Goal: Information Seeking & Learning: Learn about a topic

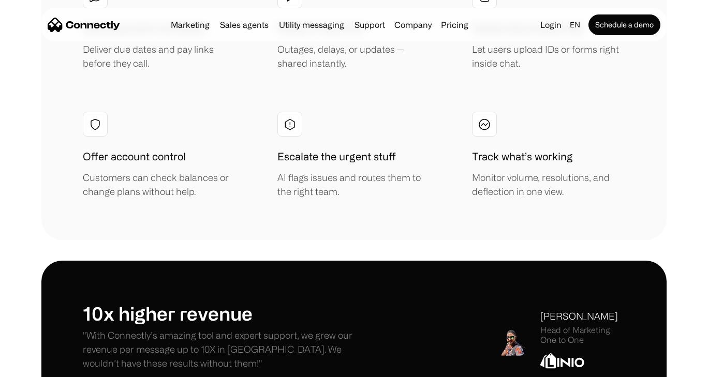
scroll to position [4027, 0]
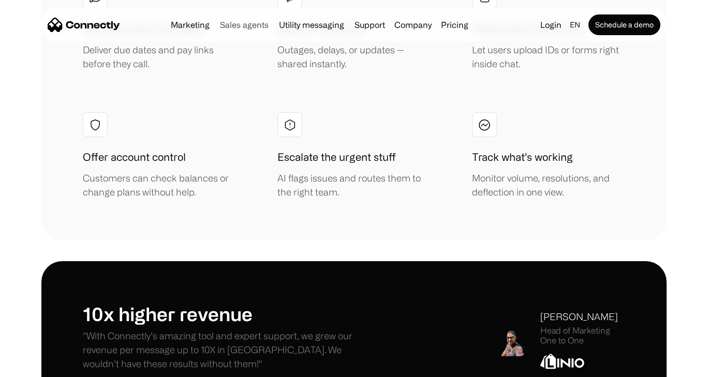
click at [242, 23] on link "Sales agents" at bounding box center [244, 25] width 57 height 8
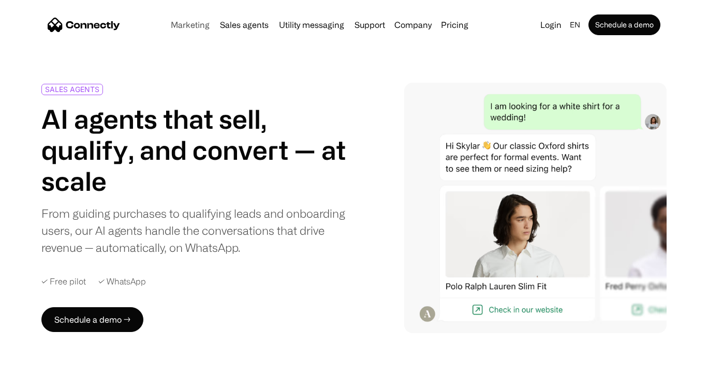
click at [198, 28] on link "Marketing" at bounding box center [190, 25] width 47 height 8
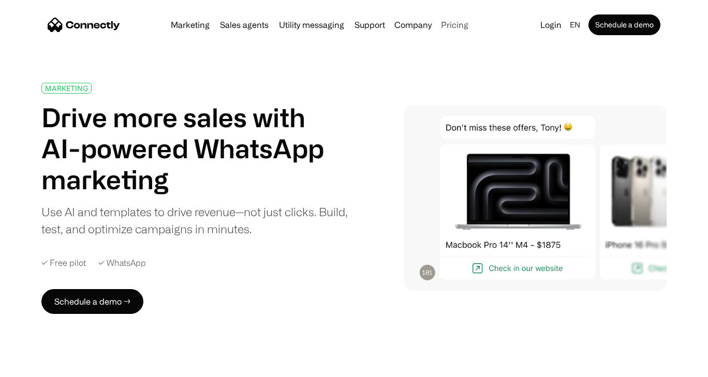
click at [447, 23] on link "Pricing" at bounding box center [455, 25] width 36 height 8
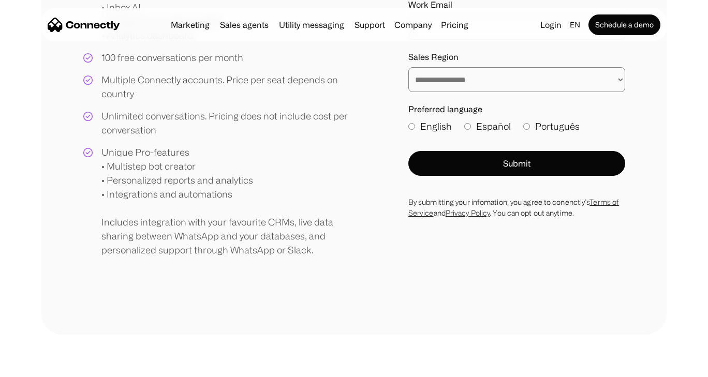
scroll to position [302, 0]
